Goal: Information Seeking & Learning: Find specific page/section

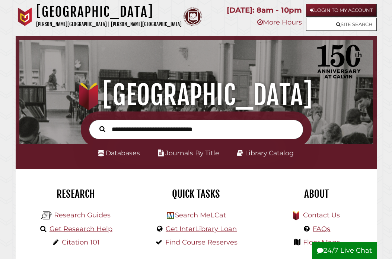
scroll to position [29, 0]
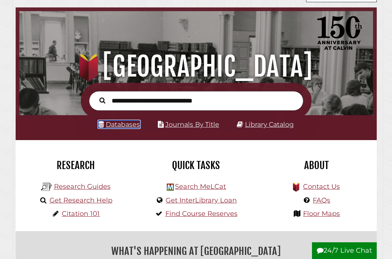
click at [124, 125] on link "Databases" at bounding box center [119, 124] width 42 height 8
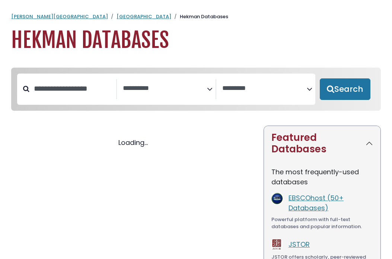
select select "Database Subject Filter"
select select "Database Vendors Filter"
select select "Database Subject Filter"
select select "Database Vendors Filter"
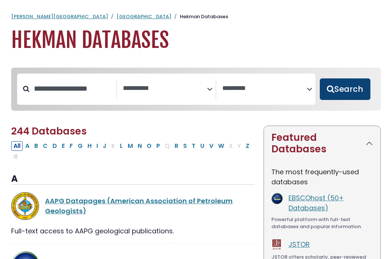
click at [330, 91] on button "Search" at bounding box center [344, 89] width 51 height 22
select select "Database Subject Filter"
select select "Database Vendors Filter"
click at [352, 87] on button "Search" at bounding box center [344, 89] width 51 height 22
select select "Database Subject Filter"
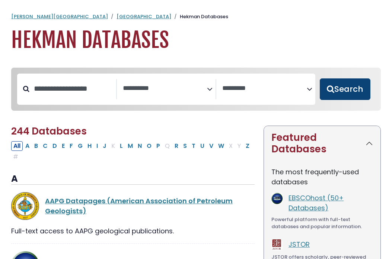
select select "Database Vendors Filter"
click at [341, 91] on button "Search" at bounding box center [344, 89] width 51 height 22
select select "Database Subject Filter"
select select "Database Vendors Filter"
click at [163, 81] on span "Search filters" at bounding box center [165, 89] width 84 height 20
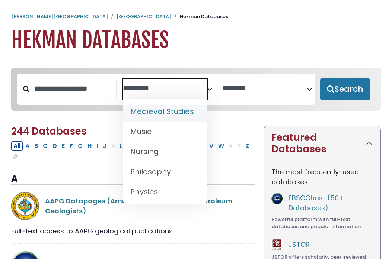
scroll to position [636, 0]
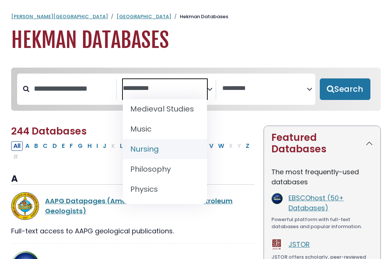
select select "*****"
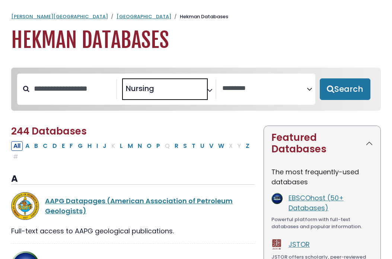
scroll to position [279, 0]
click at [253, 87] on textarea "Search" at bounding box center [264, 89] width 84 height 8
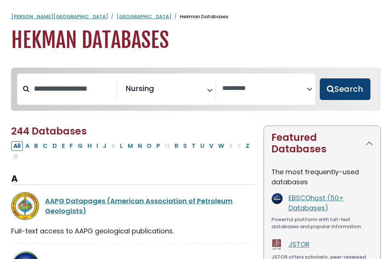
click at [342, 89] on button "Search" at bounding box center [344, 89] width 51 height 22
select select "Database Vendors Filter"
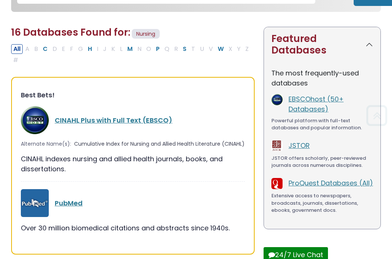
scroll to position [112, 0]
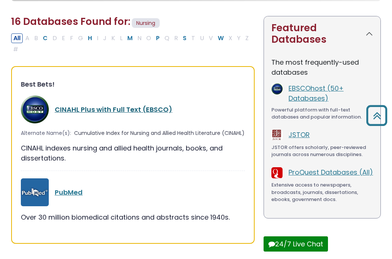
click at [118, 113] on link "CINAHL Plus with Full Text (EBSCO)" at bounding box center [114, 109] width 118 height 9
